Goal: Transaction & Acquisition: Purchase product/service

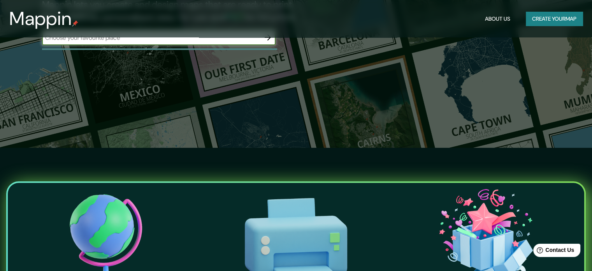
scroll to position [272, 0]
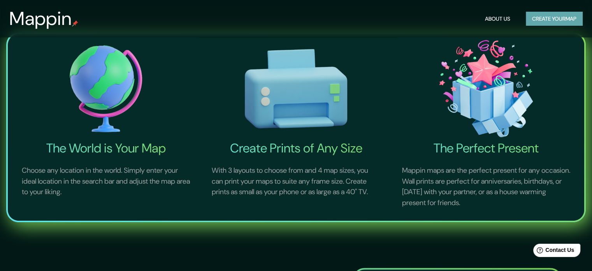
click at [551, 20] on button "Create your map" at bounding box center [554, 19] width 57 height 14
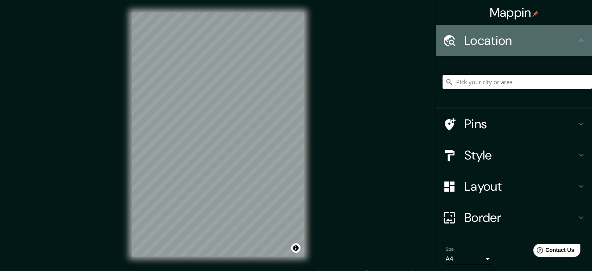
click at [445, 40] on icon at bounding box center [450, 40] width 12 height 11
click at [496, 34] on h4 "Location" at bounding box center [521, 41] width 112 height 16
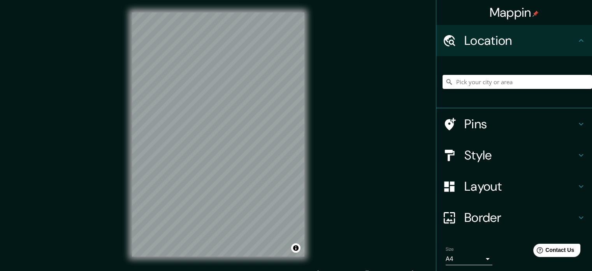
click at [313, 92] on div "© Mapbox © OpenStreetMap Improve this map" at bounding box center [218, 134] width 197 height 269
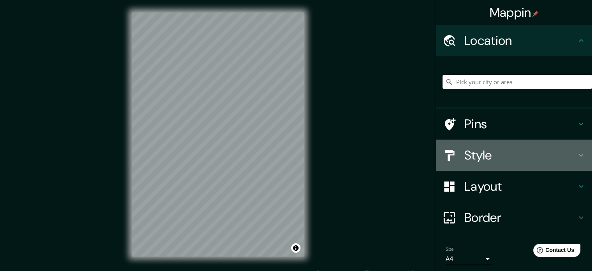
click at [523, 156] on h4 "Style" at bounding box center [521, 155] width 112 height 16
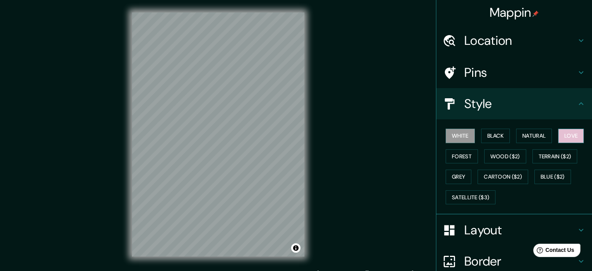
click at [559, 130] on button "Love" at bounding box center [571, 136] width 26 height 14
click at [462, 157] on button "Forest" at bounding box center [462, 156] width 32 height 14
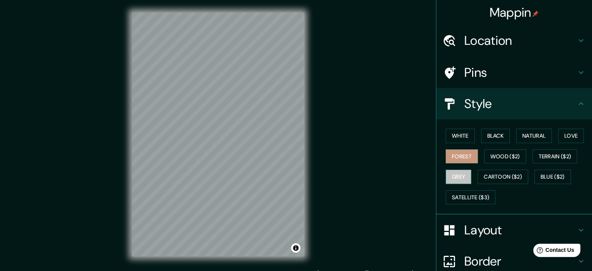
click at [456, 177] on button "Grey" at bounding box center [459, 176] width 26 height 14
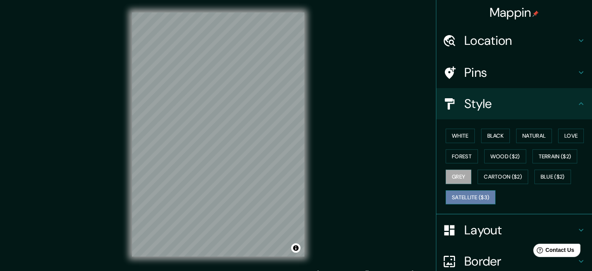
click at [470, 194] on button "Satellite ($3)" at bounding box center [471, 197] width 50 height 14
click at [454, 180] on button "Grey" at bounding box center [459, 176] width 26 height 14
click at [460, 132] on button "White" at bounding box center [460, 136] width 29 height 14
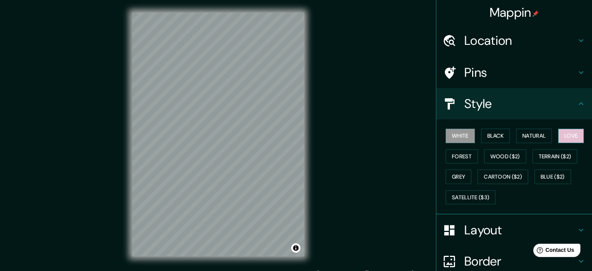
click at [564, 132] on button "Love" at bounding box center [571, 136] width 26 height 14
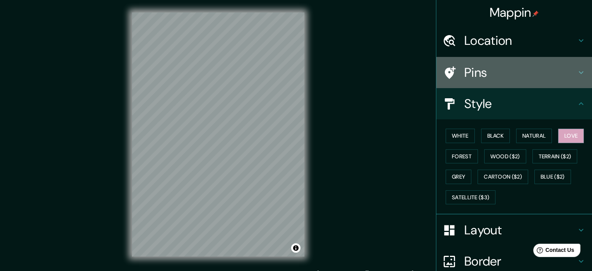
click at [530, 72] on h4 "Pins" at bounding box center [521, 73] width 112 height 16
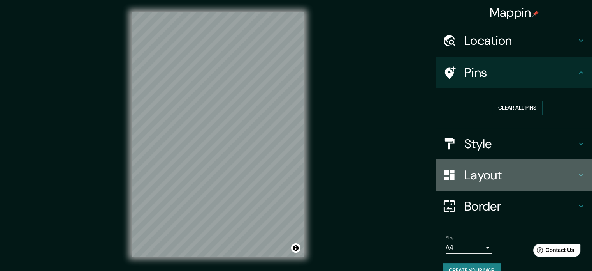
click at [518, 165] on div "Layout" at bounding box center [515, 174] width 156 height 31
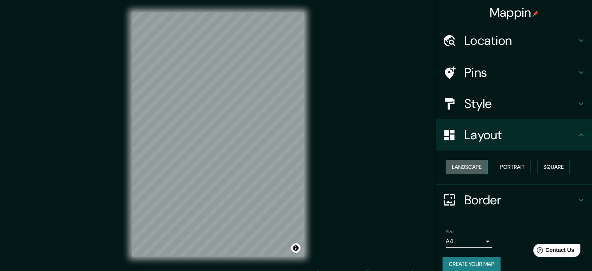
click at [456, 165] on button "Landscape" at bounding box center [467, 167] width 42 height 14
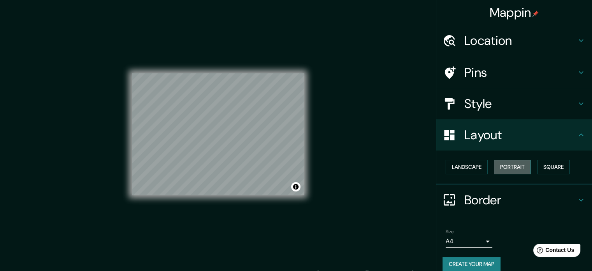
click at [502, 169] on button "Portrait" at bounding box center [512, 167] width 37 height 14
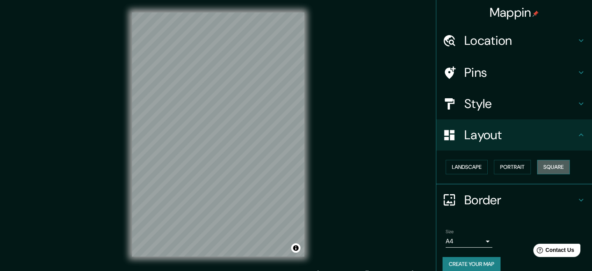
click at [547, 163] on button "Square" at bounding box center [553, 167] width 33 height 14
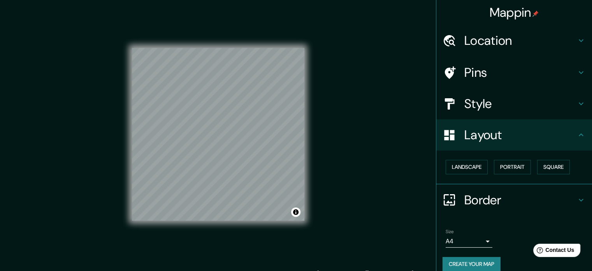
click at [526, 203] on h4 "Border" at bounding box center [521, 200] width 112 height 16
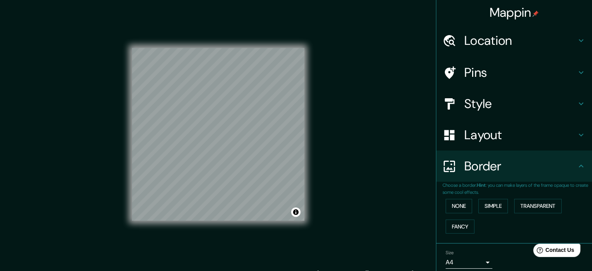
scroll to position [30, 0]
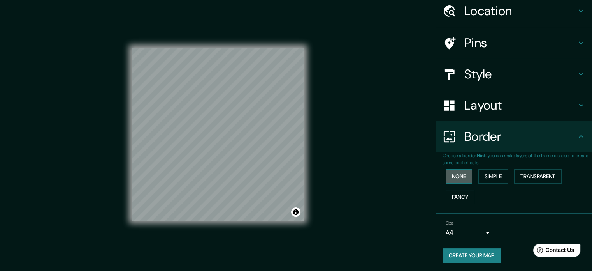
click at [460, 177] on button "None" at bounding box center [459, 176] width 26 height 14
click at [492, 177] on button "Simple" at bounding box center [494, 176] width 30 height 14
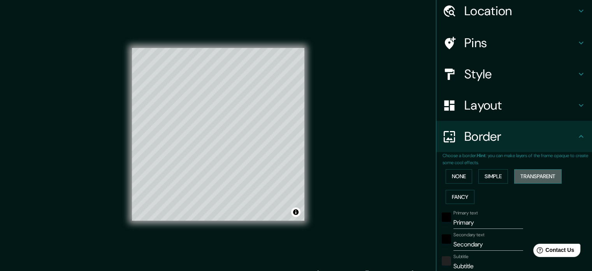
click at [539, 174] on button "Transparent" at bounding box center [538, 176] width 48 height 14
click at [456, 195] on button "Fancy" at bounding box center [460, 197] width 29 height 14
click at [529, 169] on button "Transparent" at bounding box center [538, 176] width 48 height 14
click at [495, 174] on button "Simple" at bounding box center [494, 176] width 30 height 14
click at [527, 176] on button "Transparent" at bounding box center [538, 176] width 48 height 14
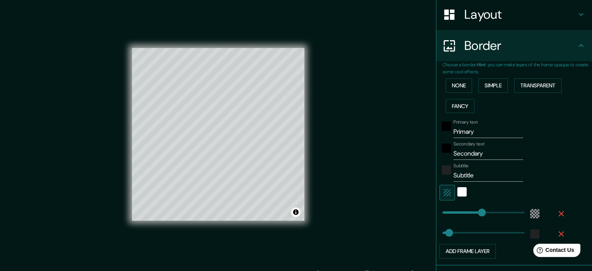
scroll to position [123, 0]
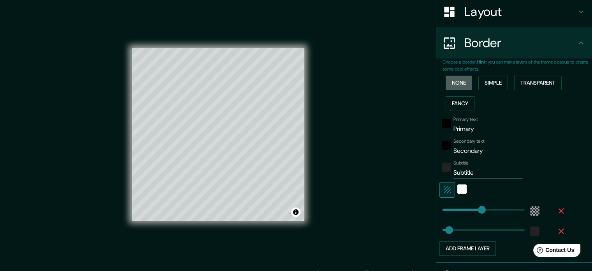
click at [457, 81] on button "None" at bounding box center [459, 83] width 26 height 14
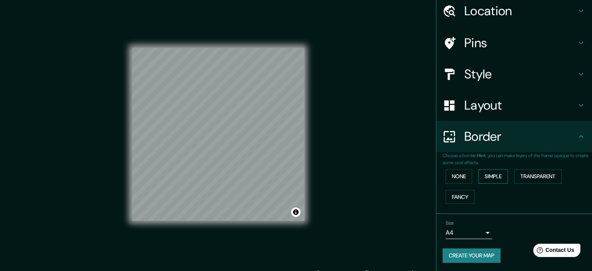
scroll to position [10, 0]
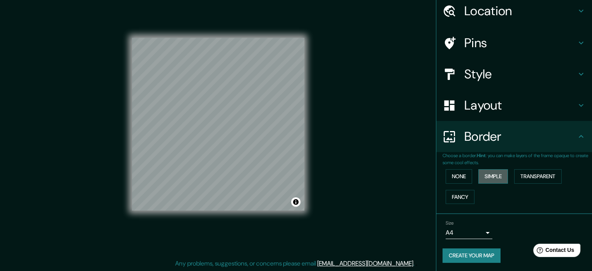
click at [497, 180] on button "Simple" at bounding box center [494, 176] width 30 height 14
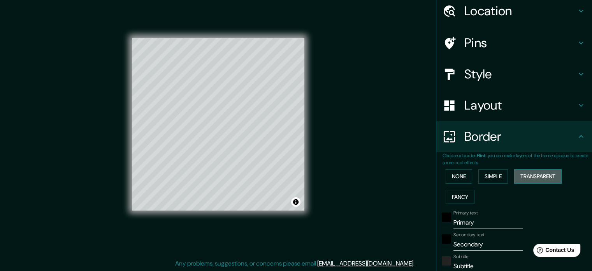
click at [534, 174] on button "Transparent" at bounding box center [538, 176] width 48 height 14
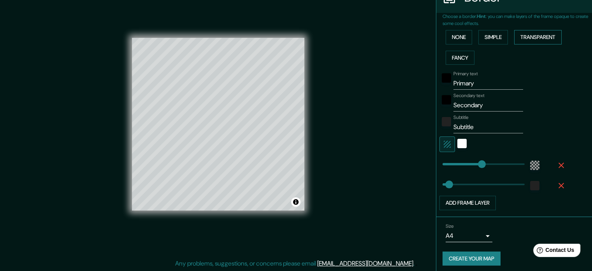
scroll to position [171, 0]
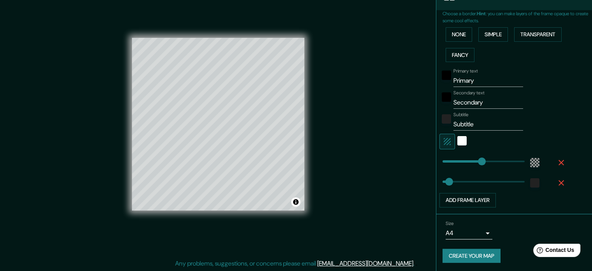
type input "213"
click at [477, 76] on input "Primary" at bounding box center [489, 80] width 70 height 12
type input "Primar"
type input "213"
type input "35"
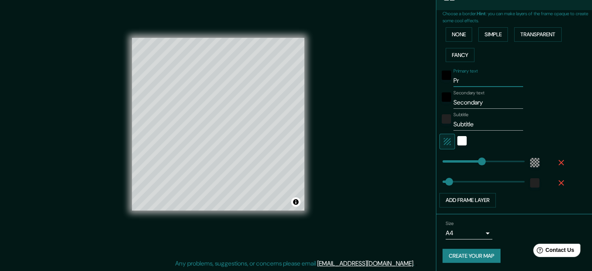
type input "P"
type input "213"
type input "35"
click at [487, 96] on input "Secondary" at bounding box center [489, 102] width 70 height 12
type input "Secondar"
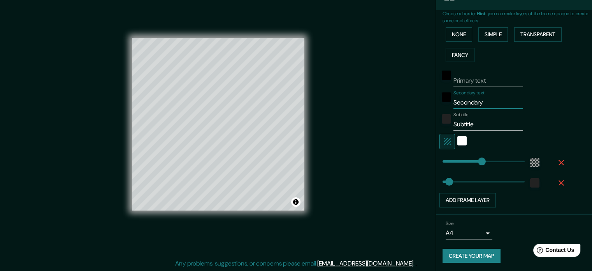
type input "213"
type input "35"
type input "S"
type input "213"
type input "35"
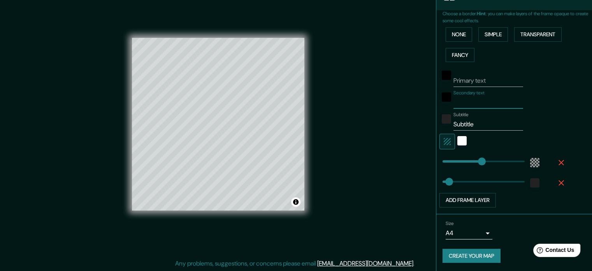
type input "213"
type input "35"
click at [498, 116] on div "Subtitle Subtitle" at bounding box center [489, 121] width 70 height 19
click at [492, 120] on input "Subtitle" at bounding box center [489, 124] width 70 height 12
type input "Subtitl"
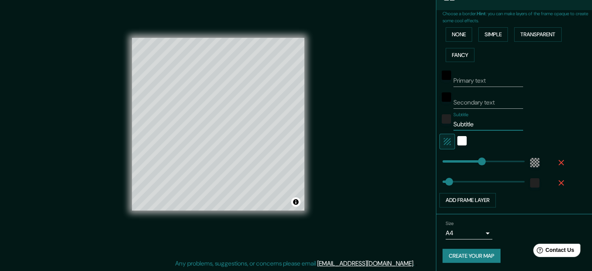
type input "213"
type input "35"
type input "S"
type input "213"
type input "35"
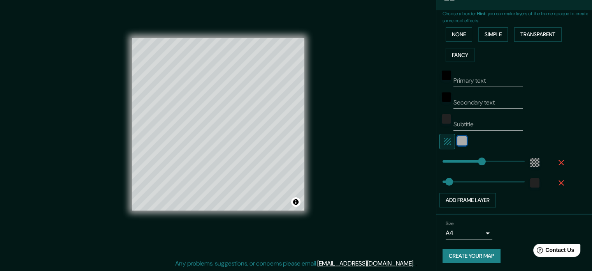
click at [458, 138] on div "white" at bounding box center [462, 140] width 9 height 9
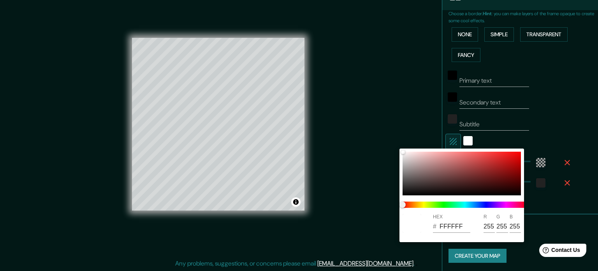
click at [445, 140] on div at bounding box center [299, 135] width 598 height 271
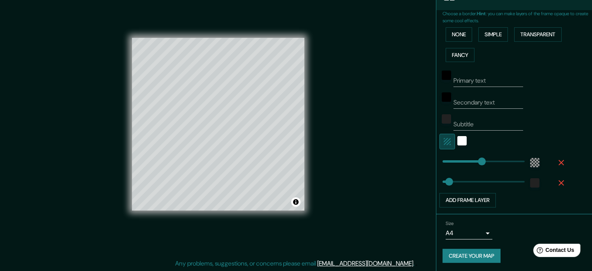
click at [445, 140] on icon "button" at bounding box center [447, 141] width 9 height 9
type input "213"
type input "35"
type input "165"
drag, startPoint x: 473, startPoint y: 162, endPoint x: 467, endPoint y: 150, distance: 12.9
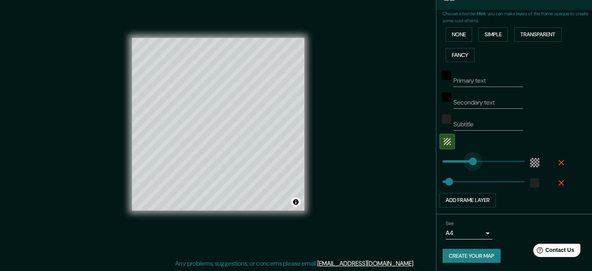
type input "35"
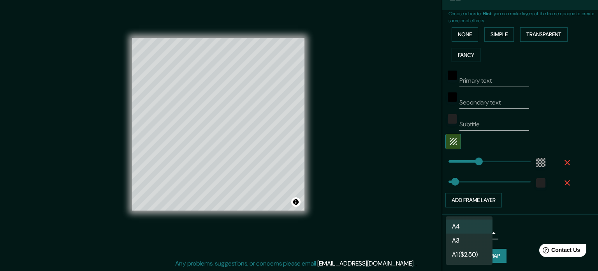
click at [472, 232] on body "Mappin Location Pins Style Layout Border Choose a border. Hint : you can make l…" at bounding box center [299, 125] width 598 height 271
click at [472, 243] on li "A3" at bounding box center [469, 240] width 47 height 14
type input "a4"
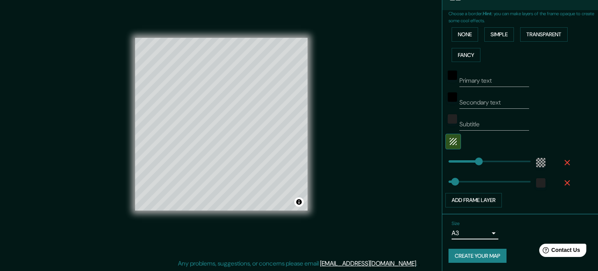
click at [478, 231] on body "Mappin Location Pins Style Layout Border Choose a border. Hint : you can make l…" at bounding box center [299, 125] width 598 height 271
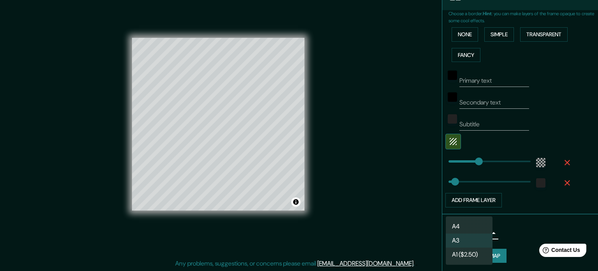
click at [552, 132] on div at bounding box center [299, 135] width 598 height 271
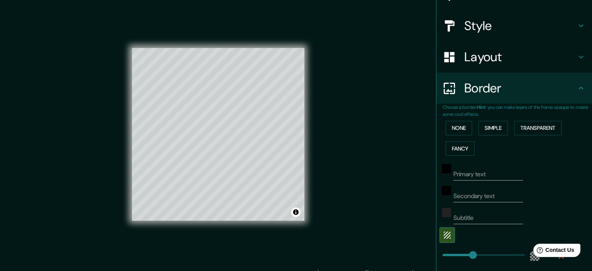
scroll to position [0, 0]
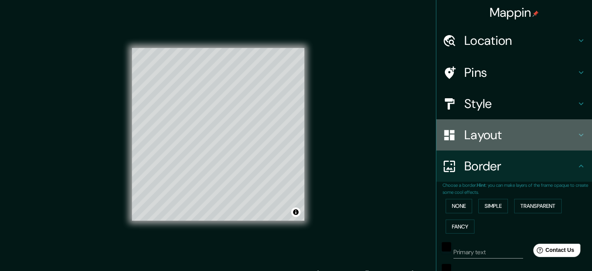
click at [512, 141] on h4 "Layout" at bounding box center [521, 135] width 112 height 16
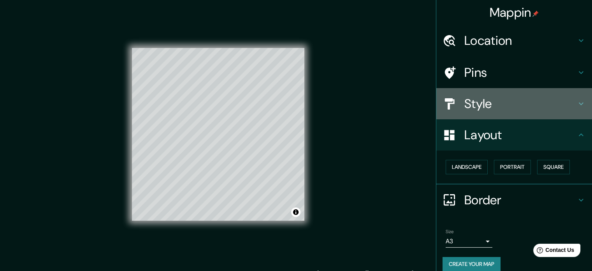
click at [523, 95] on div "Style" at bounding box center [515, 103] width 156 height 31
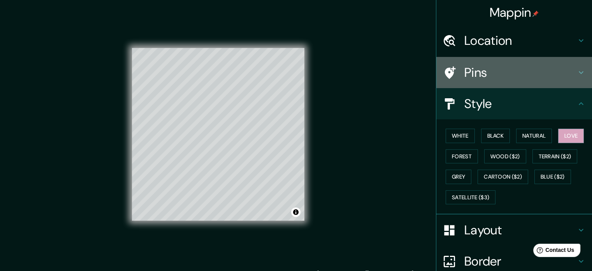
click at [527, 74] on h4 "Pins" at bounding box center [521, 73] width 112 height 16
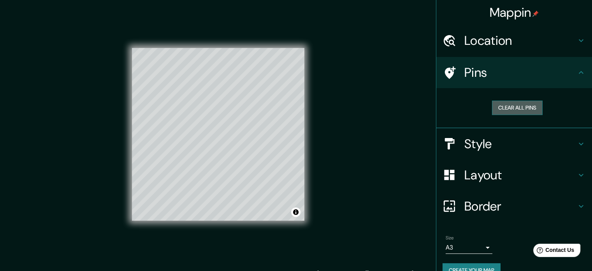
click at [515, 104] on button "Clear all pins" at bounding box center [517, 107] width 51 height 14
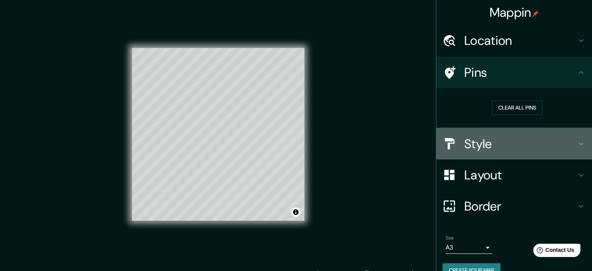
click at [558, 143] on h4 "Style" at bounding box center [521, 144] width 112 height 16
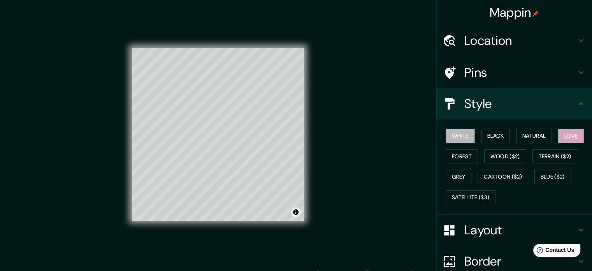
click at [450, 139] on button "White" at bounding box center [460, 136] width 29 height 14
click at [457, 156] on button "Forest" at bounding box center [462, 156] width 32 height 14
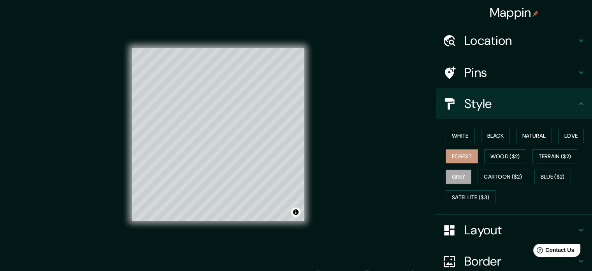
click at [458, 176] on button "Grey" at bounding box center [459, 176] width 26 height 14
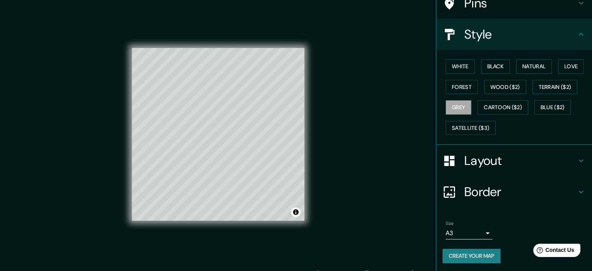
scroll to position [10, 0]
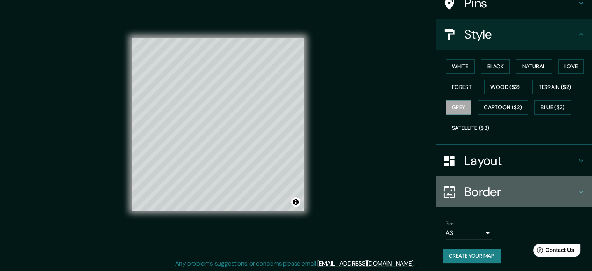
click at [466, 194] on h4 "Border" at bounding box center [521, 192] width 112 height 16
type input "35"
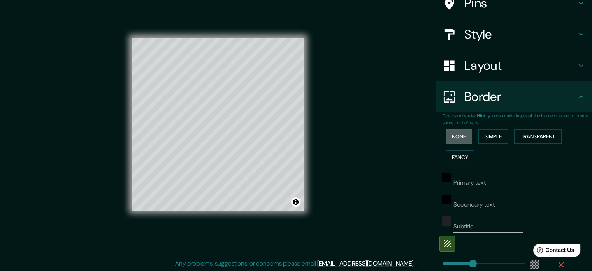
click at [456, 139] on button "None" at bounding box center [459, 136] width 26 height 14
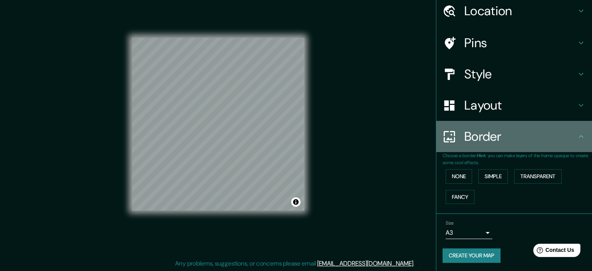
click at [466, 132] on h4 "Border" at bounding box center [521, 137] width 112 height 16
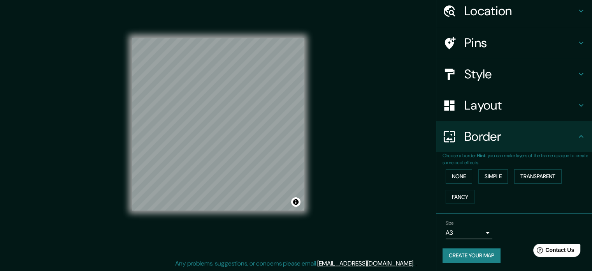
scroll to position [0, 0]
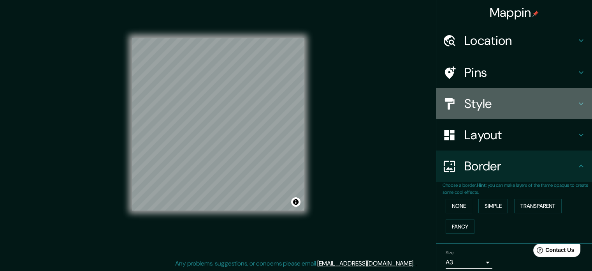
click at [494, 109] on h4 "Style" at bounding box center [521, 104] width 112 height 16
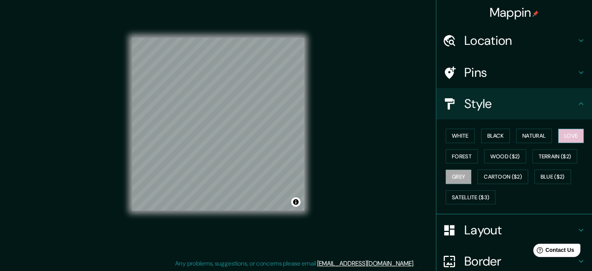
click at [567, 135] on button "Love" at bounding box center [571, 136] width 26 height 14
click at [541, 137] on button "Natural" at bounding box center [534, 136] width 36 height 14
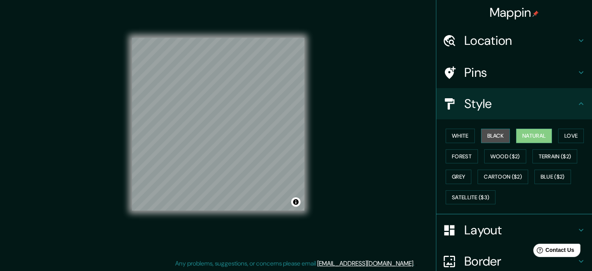
click at [490, 134] on button "Black" at bounding box center [495, 136] width 29 height 14
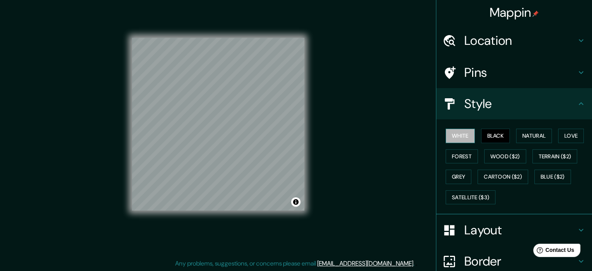
click at [455, 135] on button "White" at bounding box center [460, 136] width 29 height 14
click at [454, 156] on button "Forest" at bounding box center [462, 156] width 32 height 14
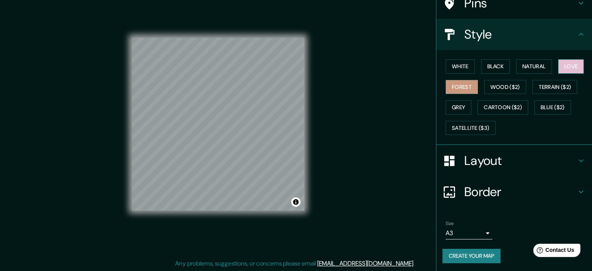
click at [570, 65] on button "Love" at bounding box center [571, 66] width 26 height 14
click at [458, 88] on button "Forest" at bounding box center [462, 87] width 32 height 14
click at [456, 102] on button "Grey" at bounding box center [459, 107] width 26 height 14
click at [453, 90] on button "Forest" at bounding box center [462, 87] width 32 height 14
click at [470, 256] on button "Create your map" at bounding box center [472, 255] width 58 height 14
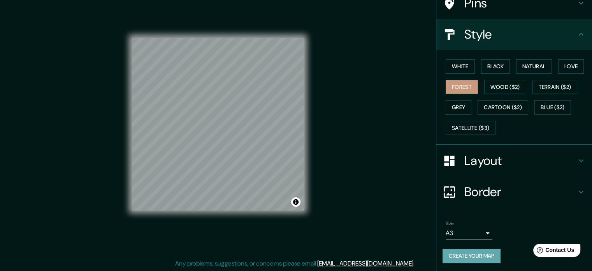
click at [480, 252] on button "Create your map" at bounding box center [472, 255] width 58 height 14
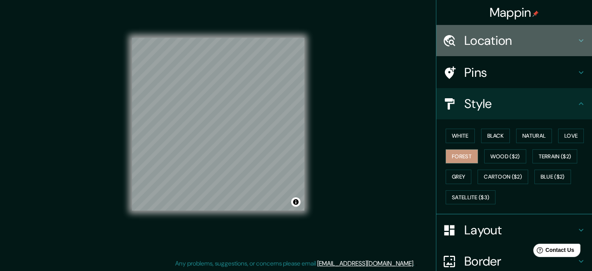
click at [535, 45] on h4 "Location" at bounding box center [521, 41] width 112 height 16
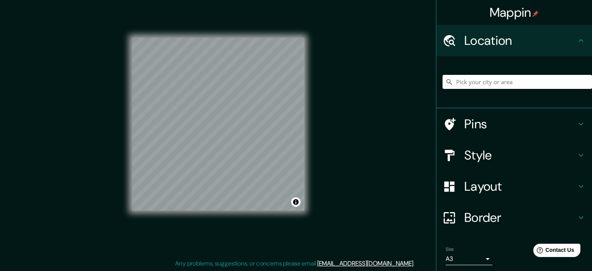
click at [535, 45] on h4 "Location" at bounding box center [521, 41] width 112 height 16
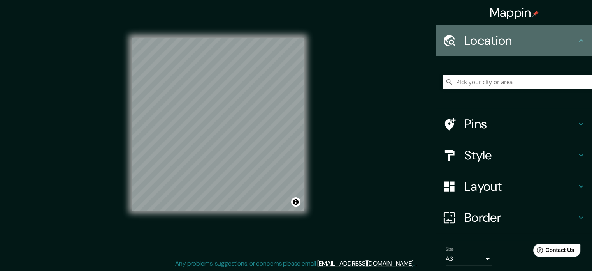
click at [535, 45] on h4 "Location" at bounding box center [521, 41] width 112 height 16
click at [577, 44] on icon at bounding box center [581, 40] width 9 height 9
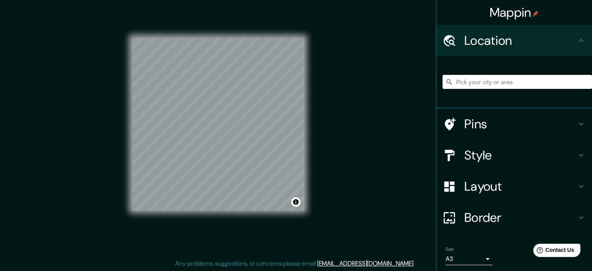
scroll to position [26, 0]
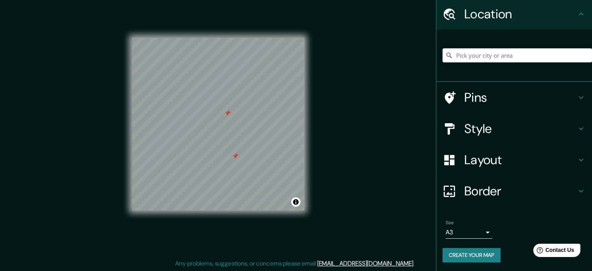
click at [228, 113] on div at bounding box center [227, 113] width 6 height 6
click at [236, 155] on div at bounding box center [235, 156] width 6 height 6
click at [383, 146] on div "Mappin Location Pins Style Layout Border Choose a border. Hint : you can make l…" at bounding box center [296, 130] width 592 height 281
click at [470, 249] on button "Create your map" at bounding box center [472, 255] width 58 height 14
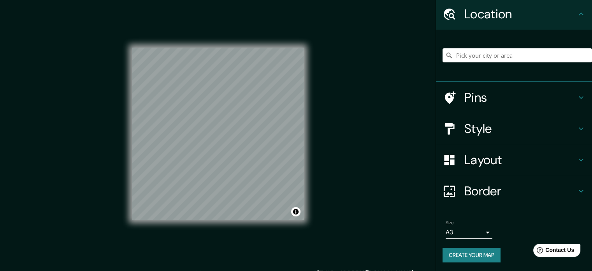
scroll to position [0, 0]
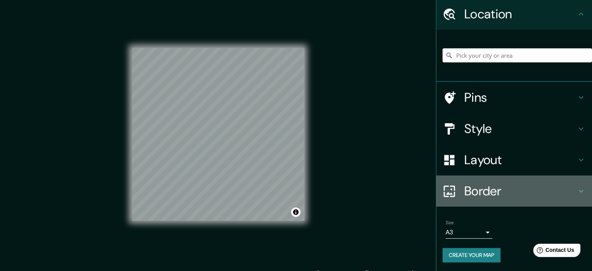
click at [501, 185] on h4 "Border" at bounding box center [521, 191] width 112 height 16
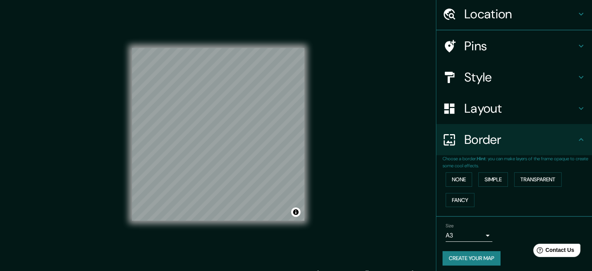
scroll to position [26, 0]
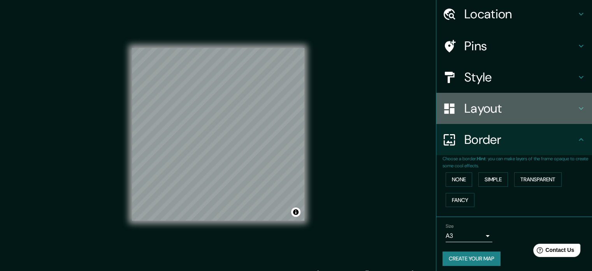
click at [511, 115] on h4 "Layout" at bounding box center [521, 108] width 112 height 16
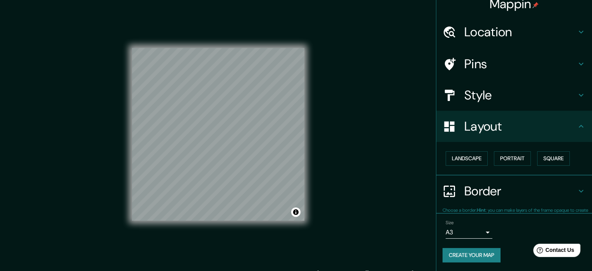
scroll to position [9, 0]
click at [480, 255] on button "Create your map" at bounding box center [472, 255] width 58 height 14
